Goal: Task Accomplishment & Management: Complete application form

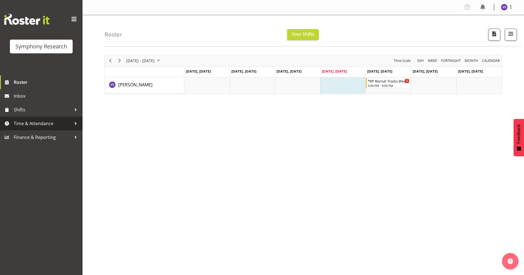
click at [39, 119] on link "Time & Attendance" at bounding box center [41, 124] width 83 height 14
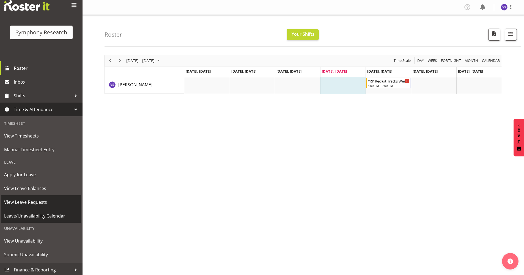
scroll to position [16, 0]
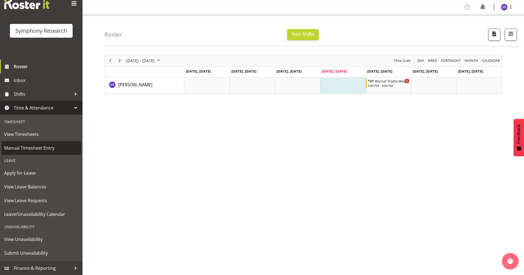
click at [32, 146] on span "Manual Timesheet Entry" at bounding box center [41, 148] width 74 height 8
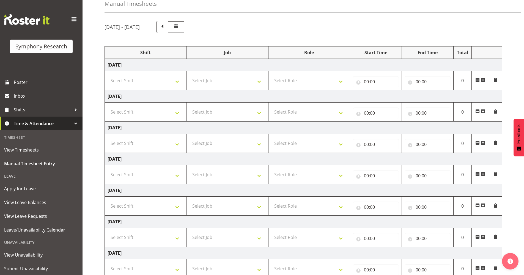
scroll to position [66, 0]
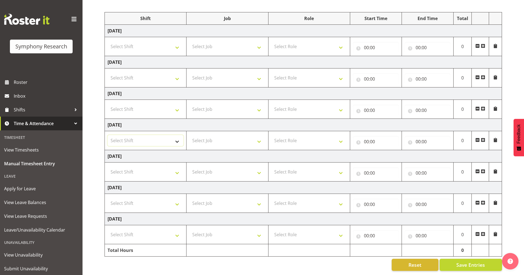
click at [178, 139] on select "Select Shift !!Weekend Residential (Roster IT Shift Label) *Business 9/10am ~ 4…" at bounding box center [146, 140] width 76 height 11
select select "41604"
click at [108, 135] on select "Select Shift !!Weekend Residential (Roster IT Shift Label) *Business 9/10am ~ 4…" at bounding box center [146, 140] width 76 height 11
click at [260, 136] on select "Select Job 550060 IF Admin 553492 World Poll Aus Wave 2 Main 2025 553493 World …" at bounding box center [227, 140] width 76 height 11
click at [189, 135] on select "Select Job 550060 IF Admin 553492 World Poll Aus Wave 2 Main 2025 553493 World …" at bounding box center [227, 140] width 76 height 11
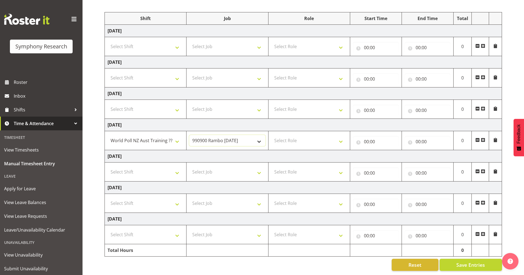
click at [264, 136] on select "550060 IF Admin 553492 World Poll Aus Wave 2 Main 2025 553493 World Poll NZ Wav…" at bounding box center [227, 140] width 76 height 11
select select "10499"
click at [189, 135] on select "550060 IF Admin 553492 World Poll Aus Wave 2 Main 2025 553493 World Poll NZ Wav…" at bounding box center [227, 140] width 76 height 11
drag, startPoint x: 340, startPoint y: 138, endPoint x: 333, endPoint y: 138, distance: 6.3
click at [340, 138] on select "Select Role Briefing Interviewing" at bounding box center [309, 140] width 76 height 11
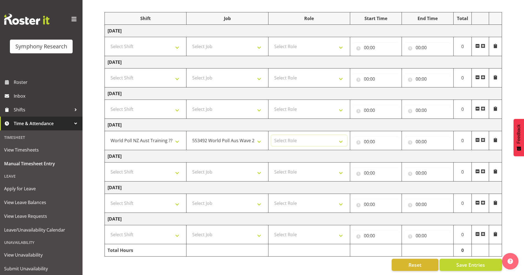
select select "297"
click at [271, 135] on select "Select Role Briefing Interviewing" at bounding box center [309, 140] width 76 height 11
click at [365, 137] on input "00:00" at bounding box center [376, 141] width 46 height 11
click at [390, 151] on select "00 01 02 03 04 05 06 07 08 09 10 11 12 13 14 15 16 17 18 19 20 21 22 23" at bounding box center [390, 155] width 12 height 11
select select "17"
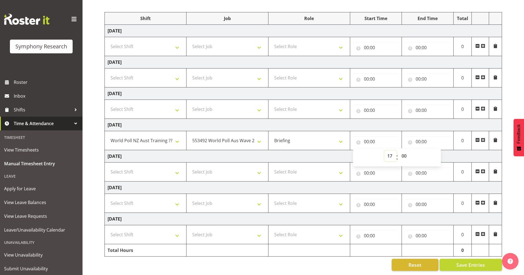
click at [384, 150] on select "00 01 02 03 04 05 06 07 08 09 10 11 12 13 14 15 16 17 18 19 20 21 22 23" at bounding box center [390, 155] width 12 height 11
type input "17:00"
click at [416, 137] on input "00:00" at bounding box center [428, 141] width 46 height 11
click at [442, 152] on select "00 01 02 03 04 05 06 07 08 09 10 11 12 13 14 15 16 17 18 19 20 21 22 23" at bounding box center [442, 155] width 12 height 11
select select "19"
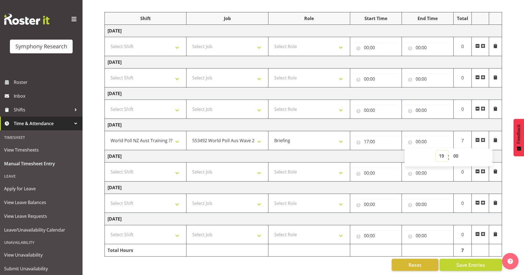
click at [436, 150] on select "00 01 02 03 04 05 06 07 08 09 10 11 12 13 14 15 16 17 18 19 20 21 22 23" at bounding box center [442, 155] width 12 height 11
type input "19:00"
click at [454, 152] on select "00 01 02 03 04 05 06 07 08 09 10 11 12 13 14 15 16 17 18 19 20 21 22 23 24 25 2…" at bounding box center [456, 155] width 12 height 11
select select "31"
click at [450, 150] on select "00 01 02 03 04 05 06 07 08 09 10 11 12 13 14 15 16 17 18 19 20 21 22 23 24 25 2…" at bounding box center [456, 155] width 12 height 11
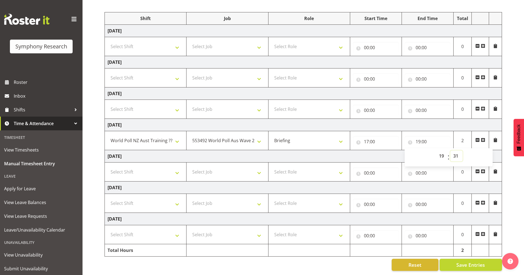
type input "19:31"
click at [467, 262] on span "Save Entries" at bounding box center [470, 264] width 29 height 7
